Goal: Complete application form

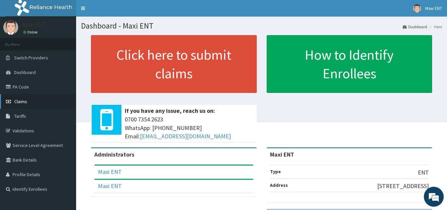
click at [46, 107] on link "Claims" at bounding box center [38, 101] width 76 height 15
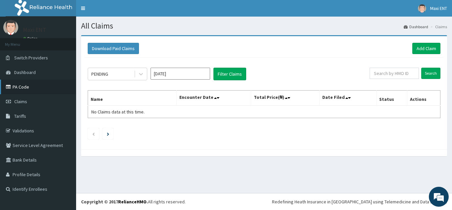
click at [32, 81] on link "PA Code" at bounding box center [38, 86] width 76 height 15
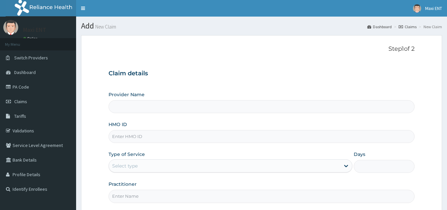
type input "Maxi ENT"
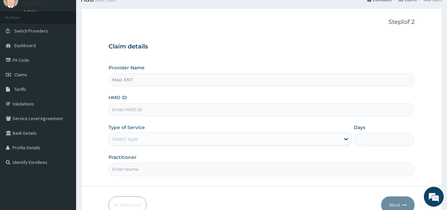
click at [285, 116] on input "HMO ID" at bounding box center [262, 109] width 307 height 13
type input "CMR/10035/A"
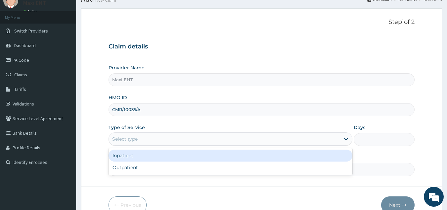
click at [289, 138] on div "Select type" at bounding box center [224, 138] width 231 height 11
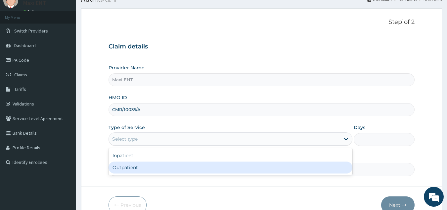
click at [287, 168] on div "Outpatient" at bounding box center [231, 167] width 244 height 12
type input "1"
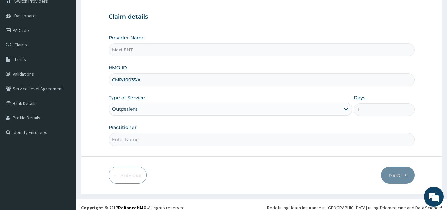
scroll to position [63, 0]
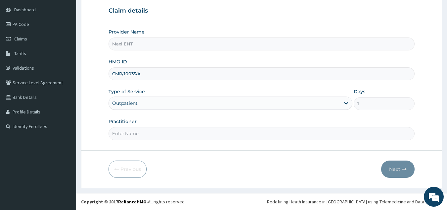
click at [233, 138] on input "Practitioner" at bounding box center [262, 133] width 307 height 13
type input "D"
click at [398, 169] on button "Next" at bounding box center [397, 168] width 33 height 17
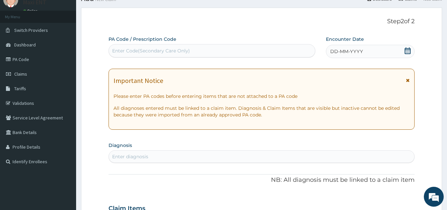
scroll to position [0, 0]
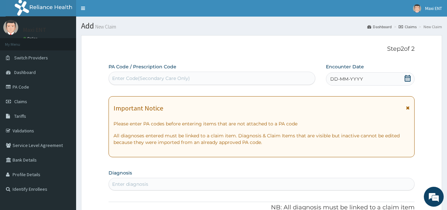
click at [171, 75] on div "Enter Code(Secondary Care Only)" at bounding box center [151, 78] width 78 height 7
paste input "PA/9E9021"
type input "PA/9E9021"
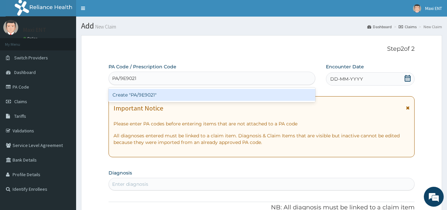
click at [189, 93] on div "Create "PA/9E9021"" at bounding box center [212, 95] width 207 height 12
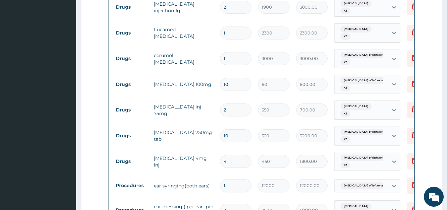
scroll to position [315, 0]
